Goal: Task Accomplishment & Management: Use online tool/utility

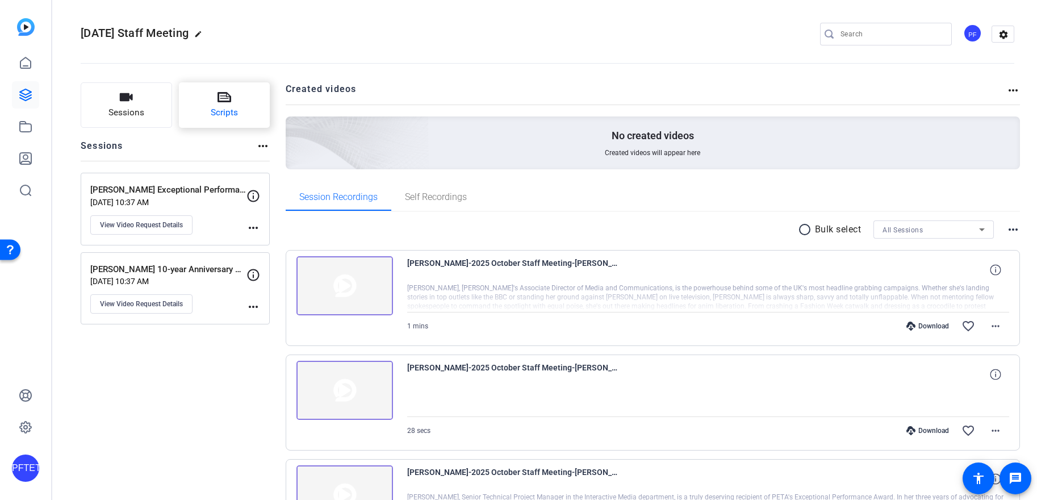
click at [226, 119] on span "Scripts" at bounding box center [224, 112] width 27 height 13
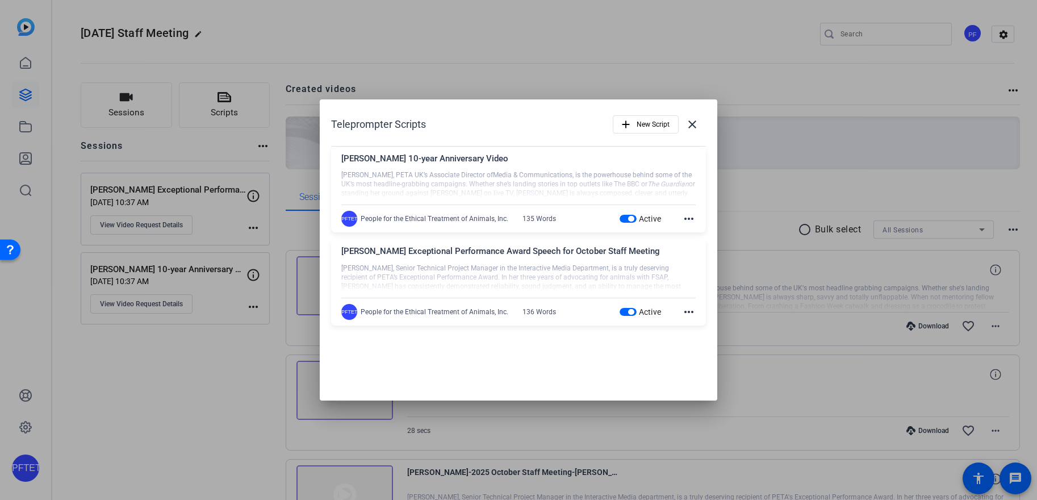
click at [750, 90] on div at bounding box center [518, 250] width 1037 height 500
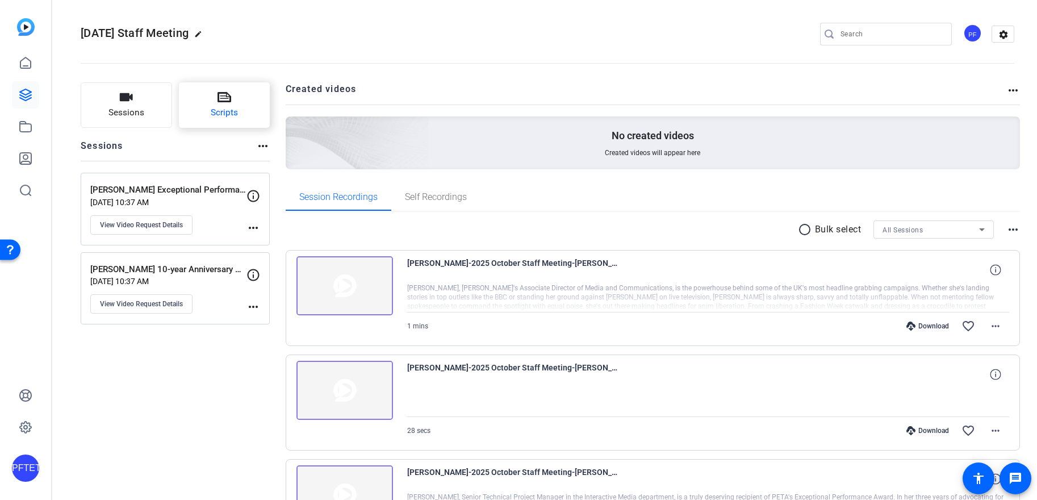
click at [232, 116] on span "Scripts" at bounding box center [224, 112] width 27 height 13
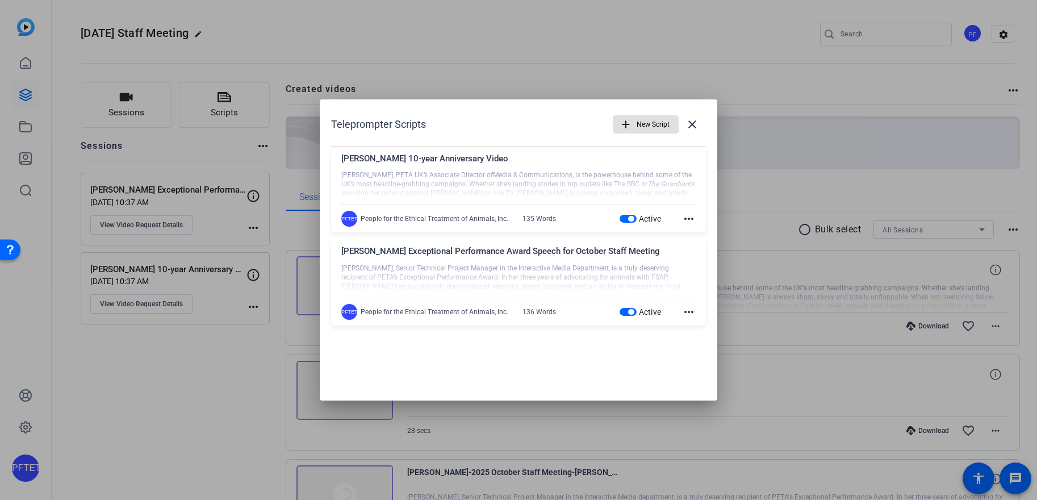
click at [637, 123] on span "New Script" at bounding box center [653, 125] width 33 height 22
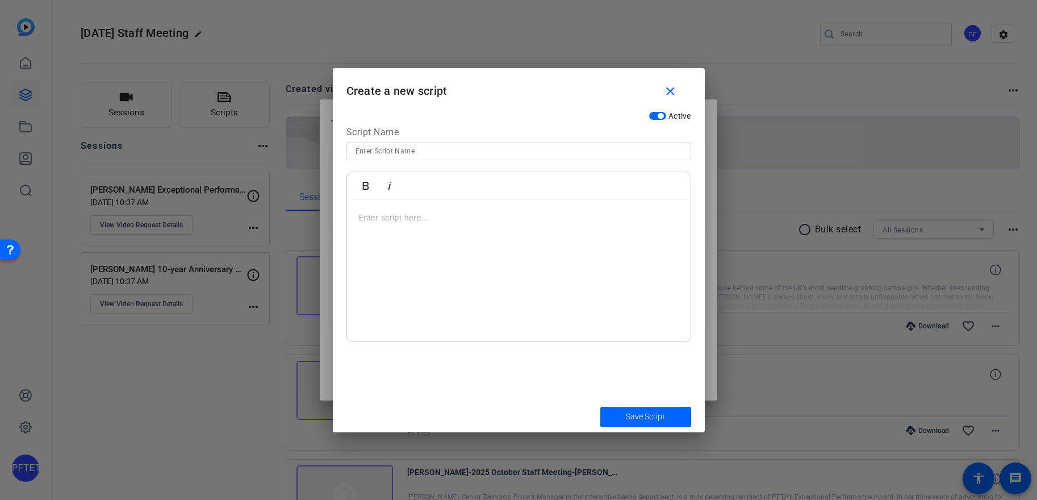
click at [451, 243] on div at bounding box center [519, 271] width 344 height 142
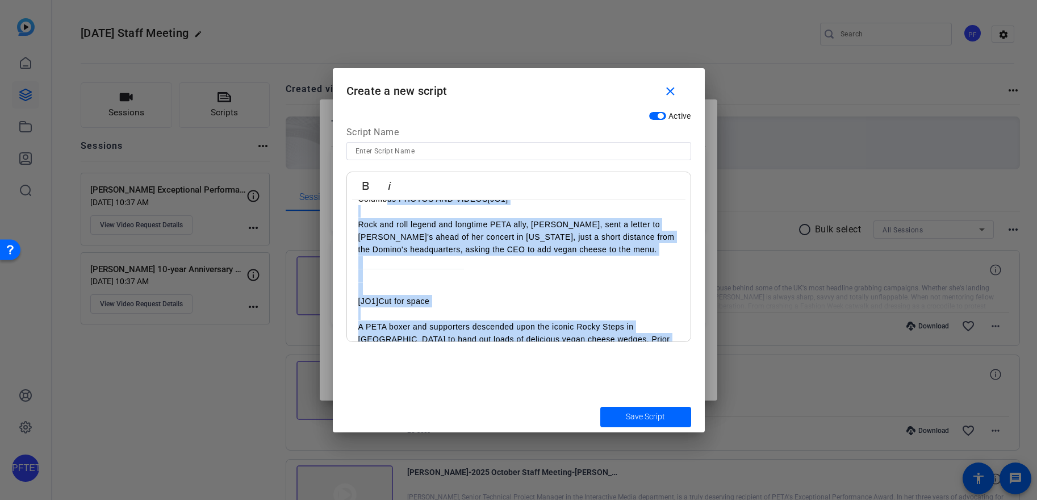
scroll to position [127, 0]
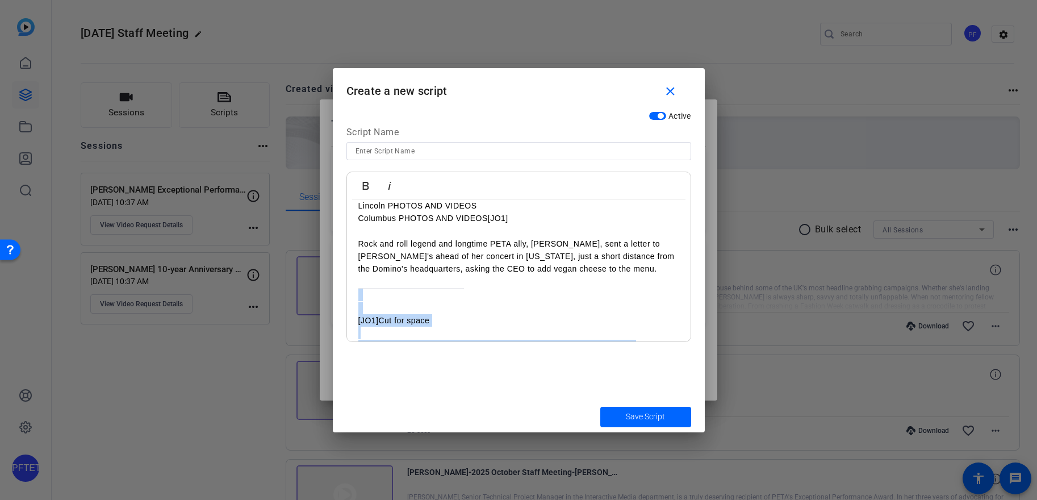
drag, startPoint x: 472, startPoint y: 326, endPoint x: 364, endPoint y: 285, distance: 115.1
click at [364, 285] on div "Our Domino’s Vegan Cheese Campaign is gaining momentum! PETA’s magical unicorns…" at bounding box center [519, 269] width 344 height 392
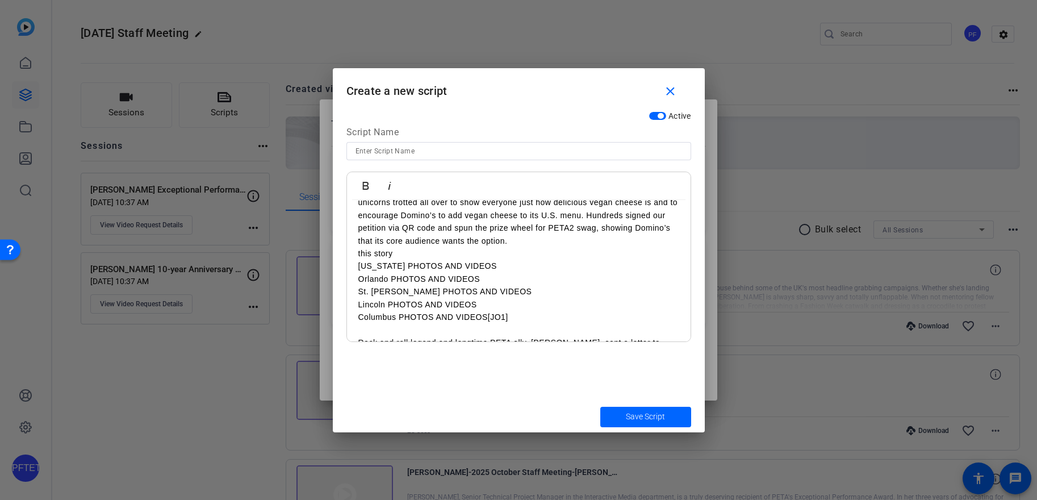
scroll to position [27, 0]
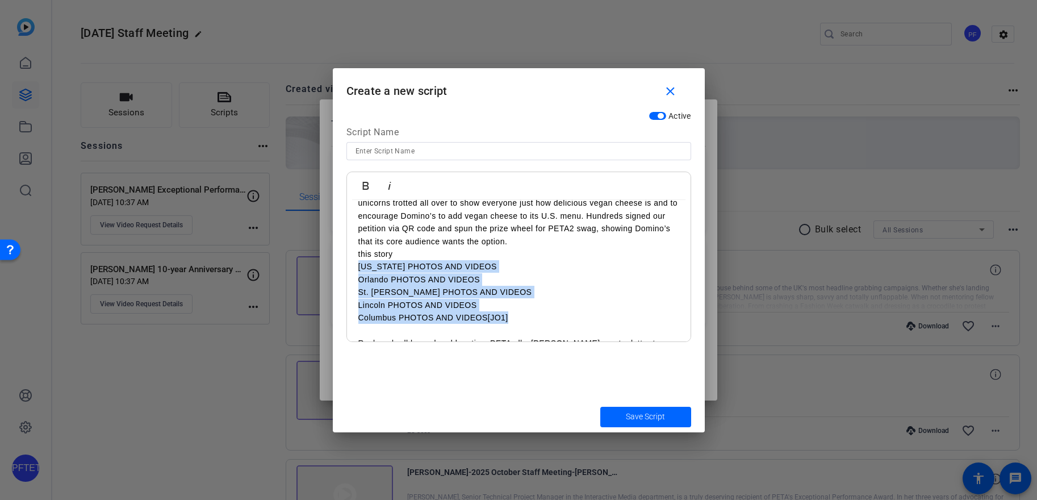
drag, startPoint x: 516, startPoint y: 318, endPoint x: 352, endPoint y: 268, distance: 171.8
click at [352, 268] on div "Our Domino’s Vegan Cheese Campaign is gaining momentum! PETA’s magical unicorns…" at bounding box center [519, 286] width 344 height 226
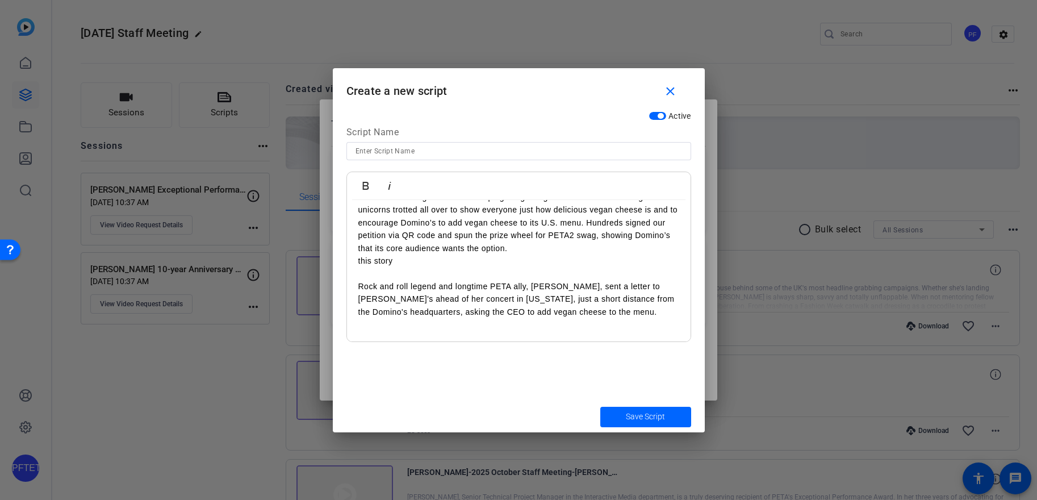
scroll to position [0, 0]
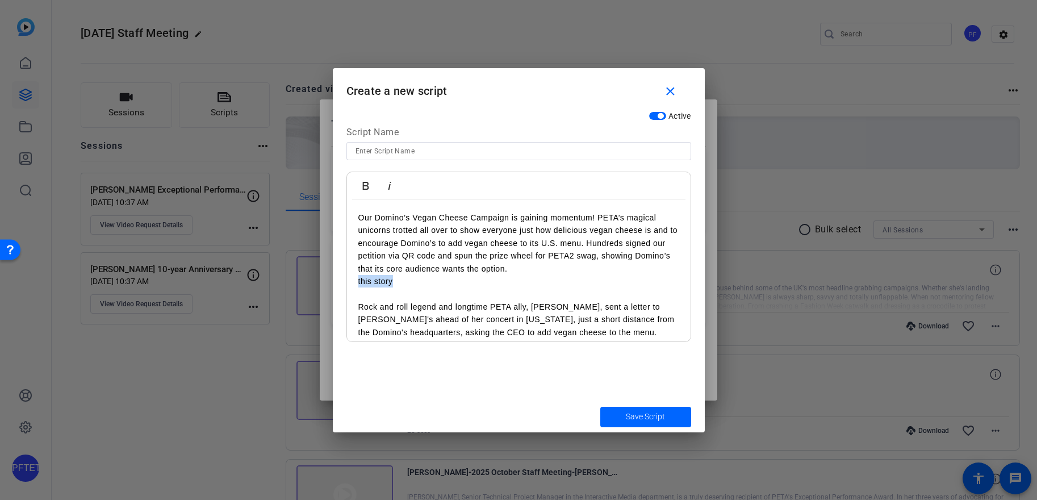
drag, startPoint x: 411, startPoint y: 283, endPoint x: 354, endPoint y: 283, distance: 56.8
click at [354, 283] on div "Our Domino’s Vegan Cheese Campaign is gaining momentum! PETA’s magical unicorns…" at bounding box center [519, 281] width 344 height 162
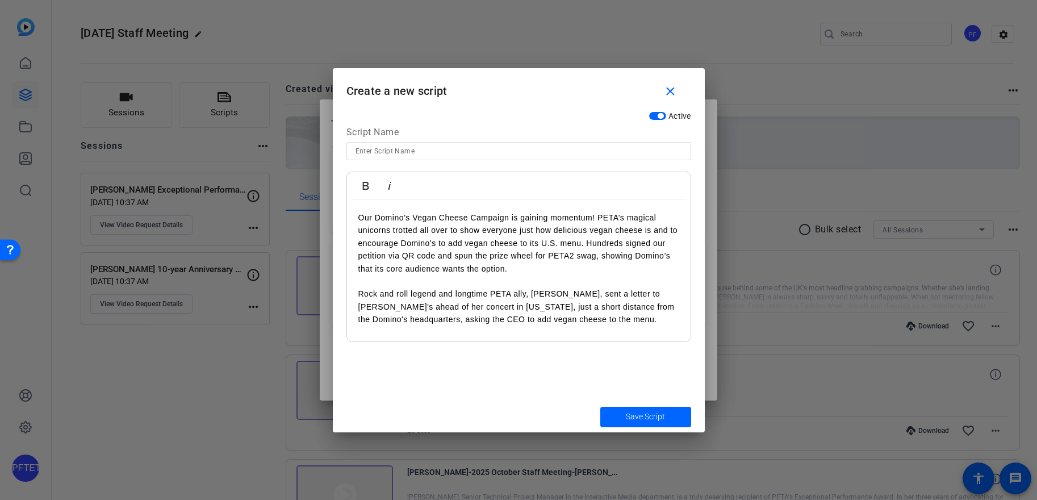
click at [360, 218] on p "Our Domino’s Vegan Cheese Campaign is gaining momentum! PETA’s magical unicorns…" at bounding box center [518, 243] width 321 height 64
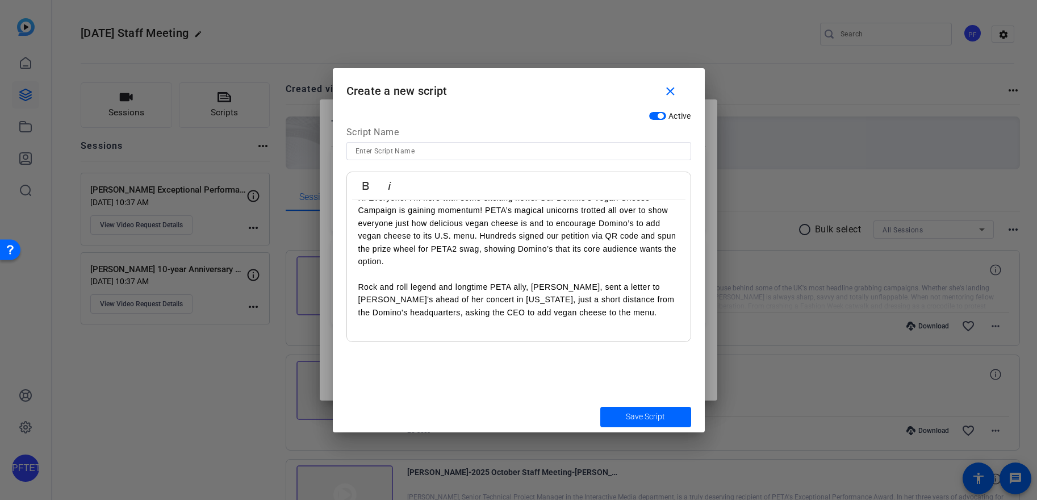
scroll to position [20, 0]
click at [513, 333] on div "Hi Everyone! I'm here with some exciting news: Our Domino’s Vegan Cheese Campai…" at bounding box center [519, 261] width 344 height 162
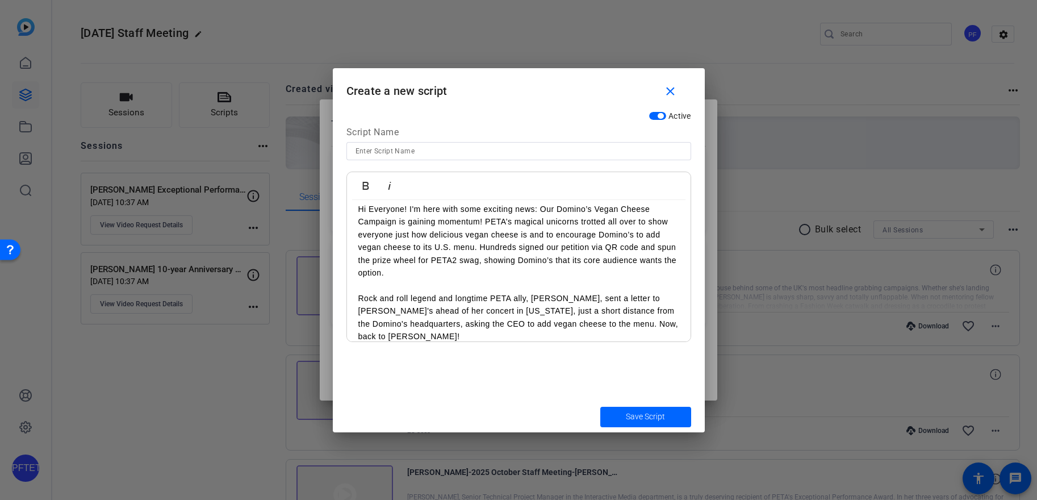
scroll to position [0, 0]
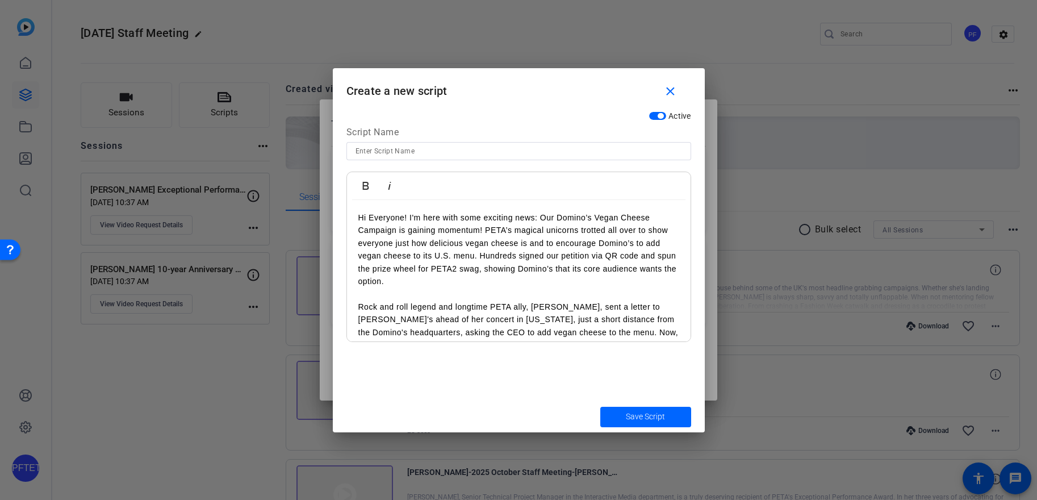
click at [424, 144] on div at bounding box center [519, 151] width 327 height 18
click at [424, 148] on input at bounding box center [519, 151] width 327 height 14
type input "Domino's Pop-In"
click at [639, 420] on span "Save Script" at bounding box center [645, 417] width 39 height 12
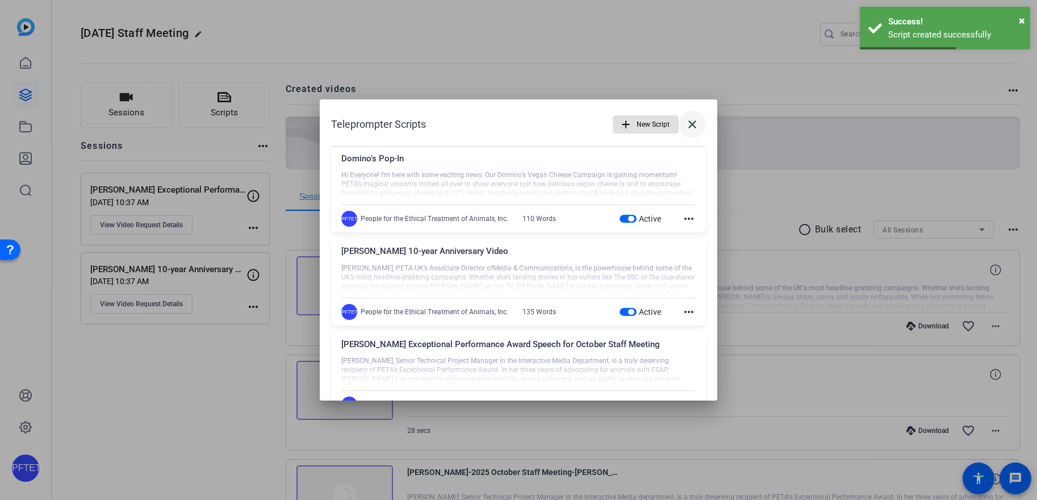
click at [686, 124] on mat-icon "close" at bounding box center [693, 125] width 14 height 14
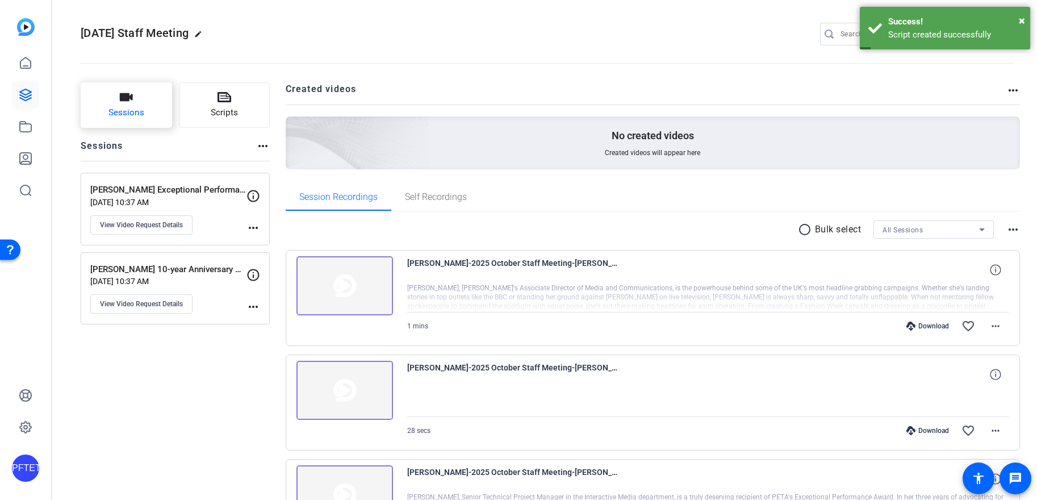
click at [144, 114] on button "Sessions" at bounding box center [126, 104] width 91 height 45
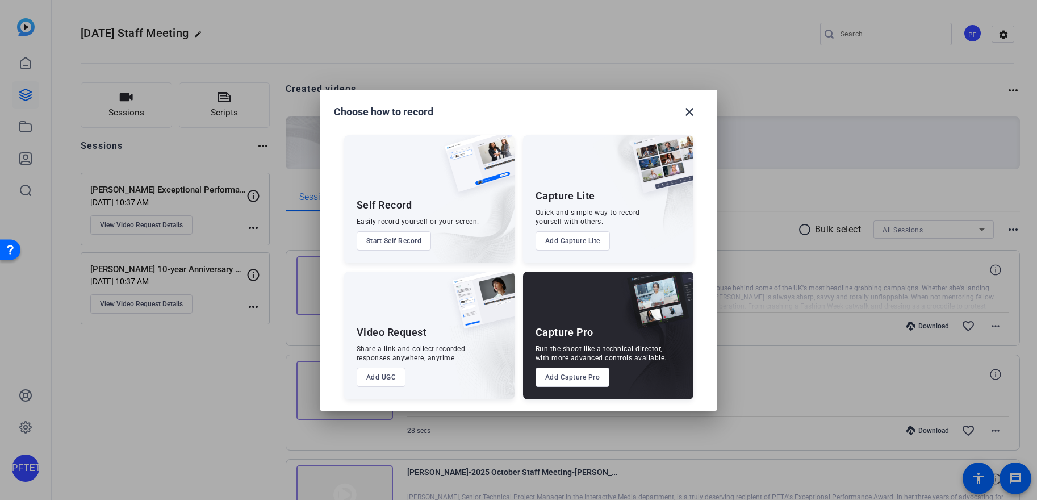
click at [397, 375] on button "Add UGC" at bounding box center [381, 377] width 49 height 19
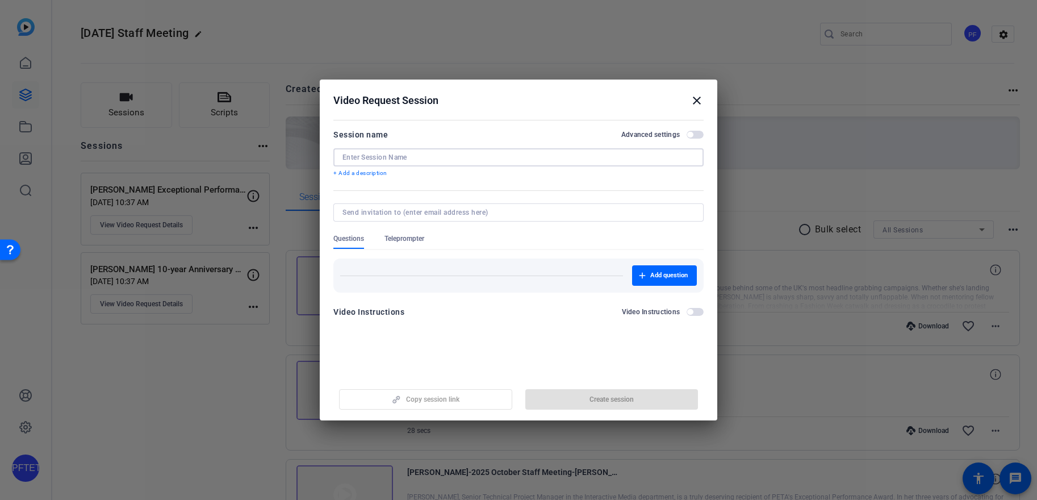
click at [429, 156] on input at bounding box center [519, 157] width 352 height 9
type input "Domino's Pop-In"
click at [411, 237] on span "Teleprompter" at bounding box center [405, 238] width 40 height 9
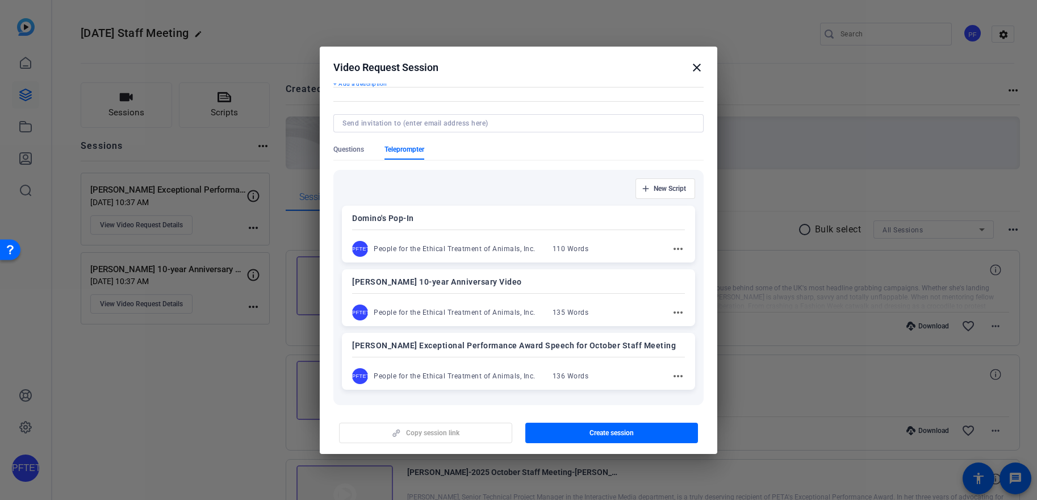
scroll to position [57, 0]
click at [527, 220] on p "Domino's Pop-In" at bounding box center [518, 218] width 333 height 14
click at [608, 425] on span "button" at bounding box center [611, 432] width 173 height 27
click at [465, 427] on span "button" at bounding box center [426, 432] width 172 height 27
click at [615, 221] on p "Domino's Pop-In" at bounding box center [519, 218] width 332 height 14
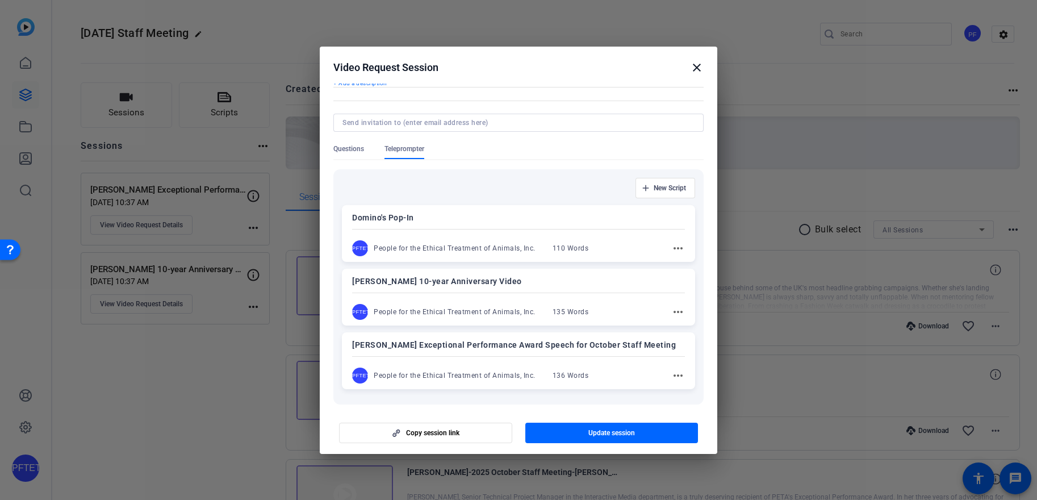
click at [695, 66] on mat-icon "close" at bounding box center [697, 68] width 14 height 14
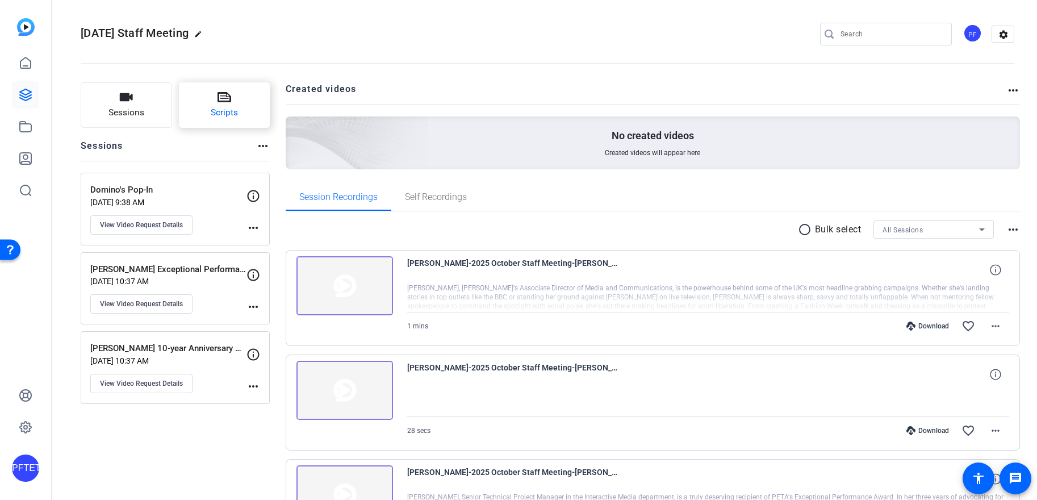
click at [220, 110] on span "Scripts" at bounding box center [224, 112] width 27 height 13
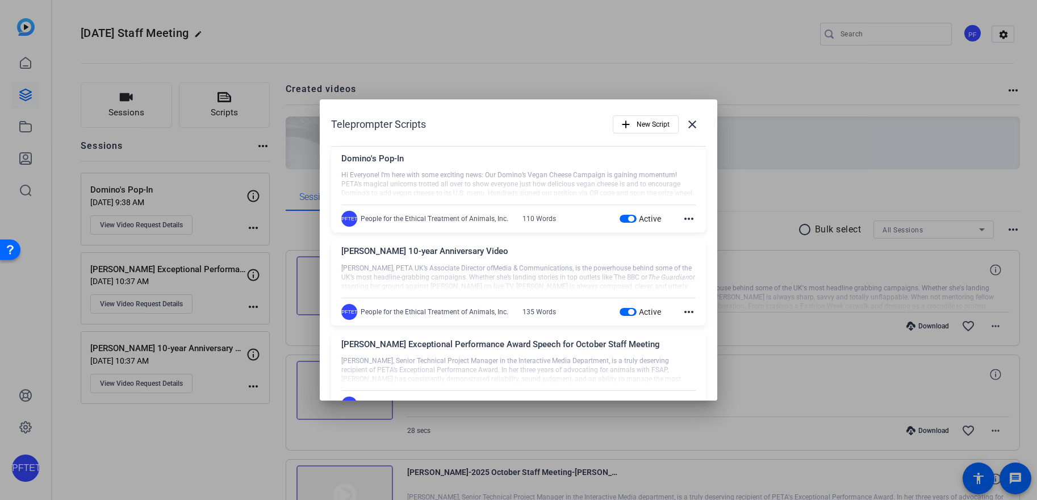
click at [564, 156] on div "Domino's Pop-In" at bounding box center [518, 161] width 354 height 19
click at [682, 215] on mat-icon "more_horiz" at bounding box center [689, 219] width 14 height 14
click at [691, 232] on span "Edit" at bounding box center [708, 236] width 45 height 14
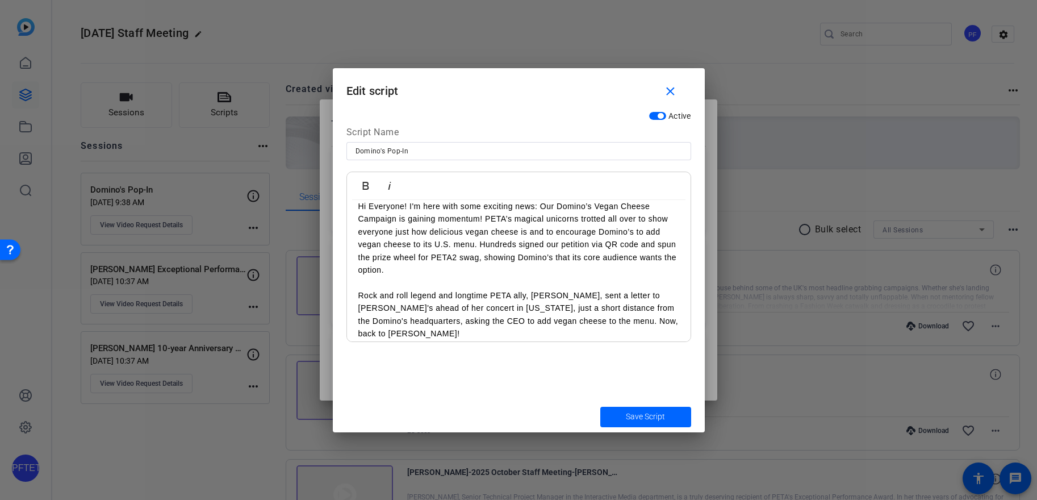
scroll to position [20, 0]
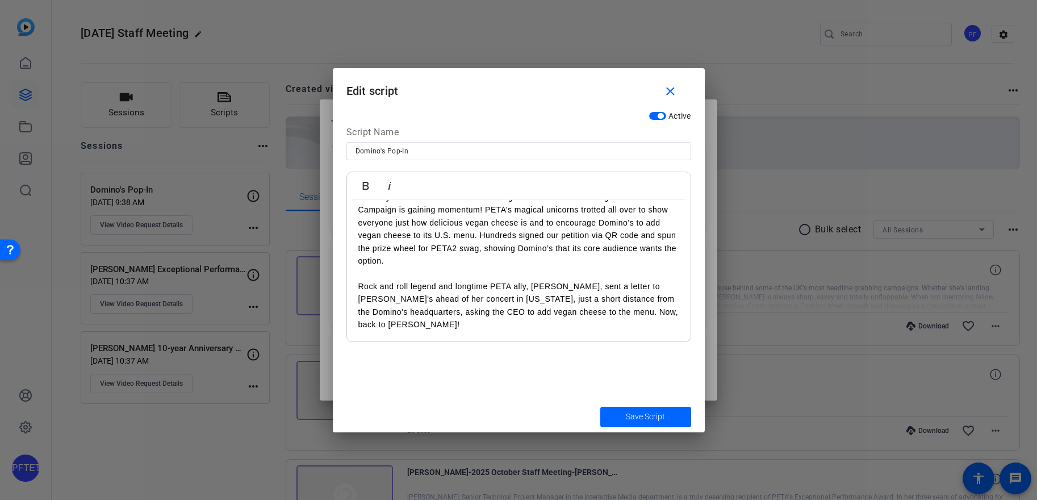
click at [593, 322] on p "Rock and roll legend and longtime PETA ally, [PERSON_NAME], sent a letter to [P…" at bounding box center [518, 305] width 321 height 51
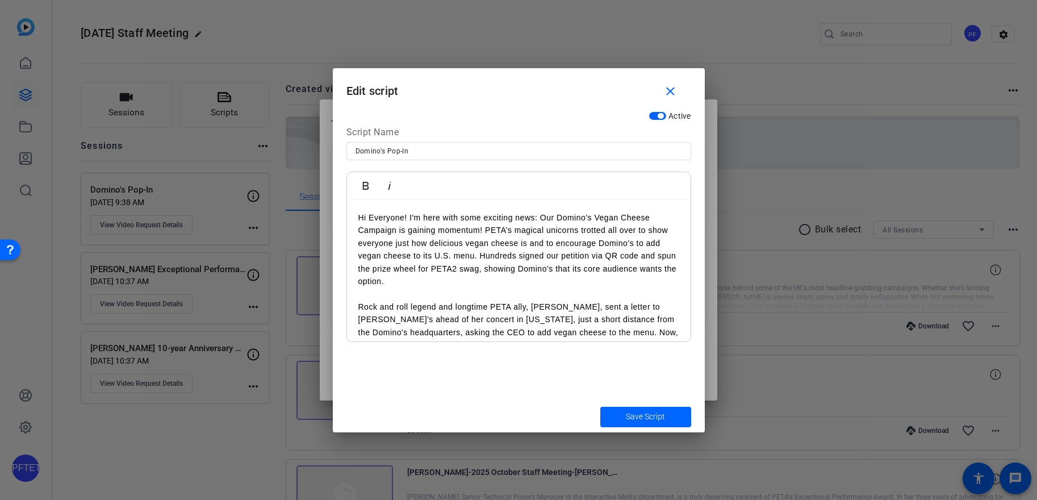
drag, startPoint x: 578, startPoint y: 322, endPoint x: 332, endPoint y: 167, distance: 290.8
click at [333, 166] on div "Active Script Name [PERSON_NAME]'s Pop-In Bold Italic Hi Everyone! I'm here wit…" at bounding box center [519, 253] width 372 height 295
copy div "Hi Everyone! I'm here with some exciting news: Our Domino’s Vegan Cheese Campai…"
click at [674, 90] on mat-icon "close" at bounding box center [671, 92] width 14 height 14
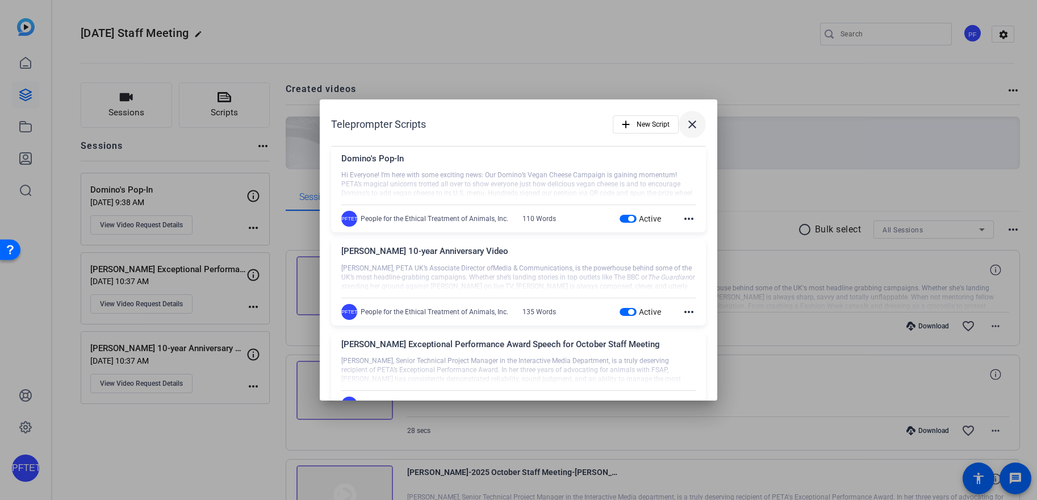
click at [686, 123] on mat-icon "close" at bounding box center [693, 125] width 14 height 14
